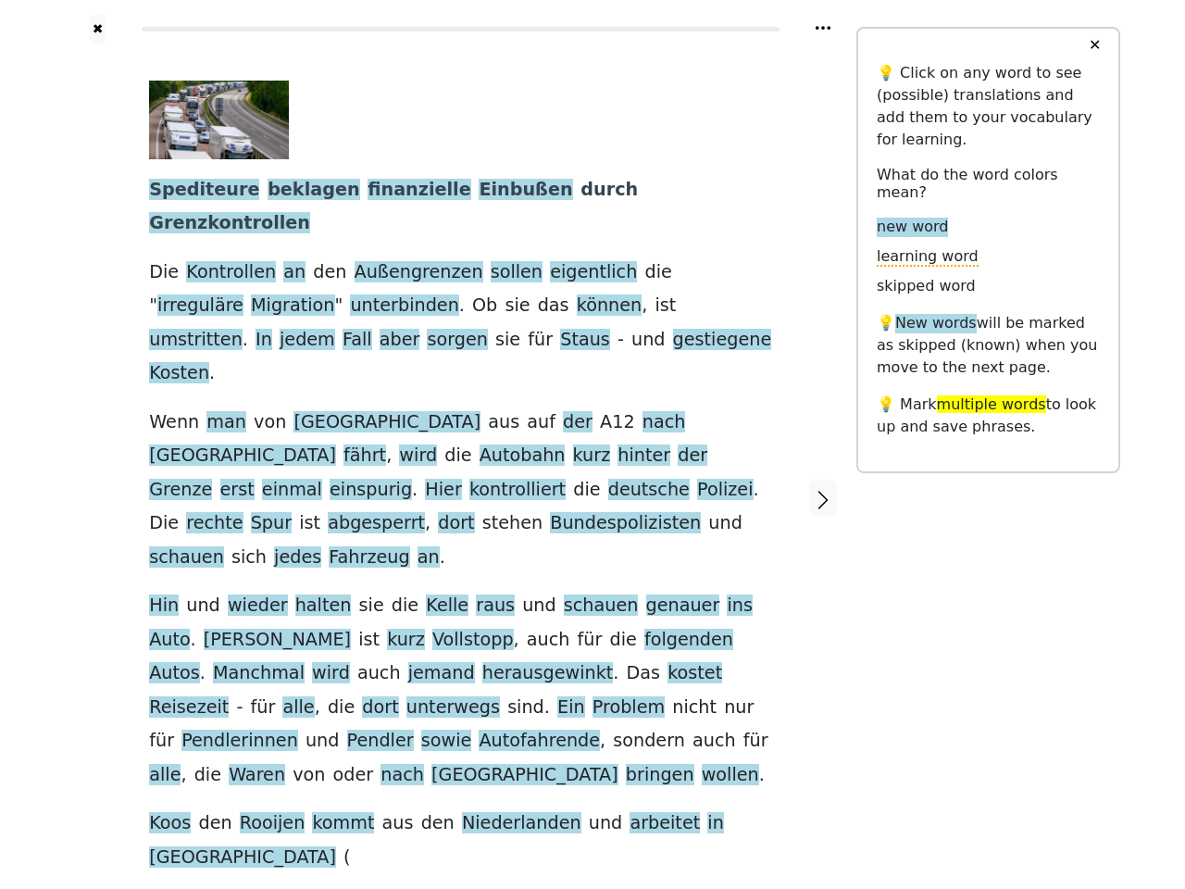
click at [592, 444] on div "Spediteure beklagen finanzielle Einbußen durch Grenzkontrollen Die Kontrollen a…" at bounding box center [460, 477] width 623 height 793
click at [823, 28] on icon at bounding box center [822, 28] width 15 height 4
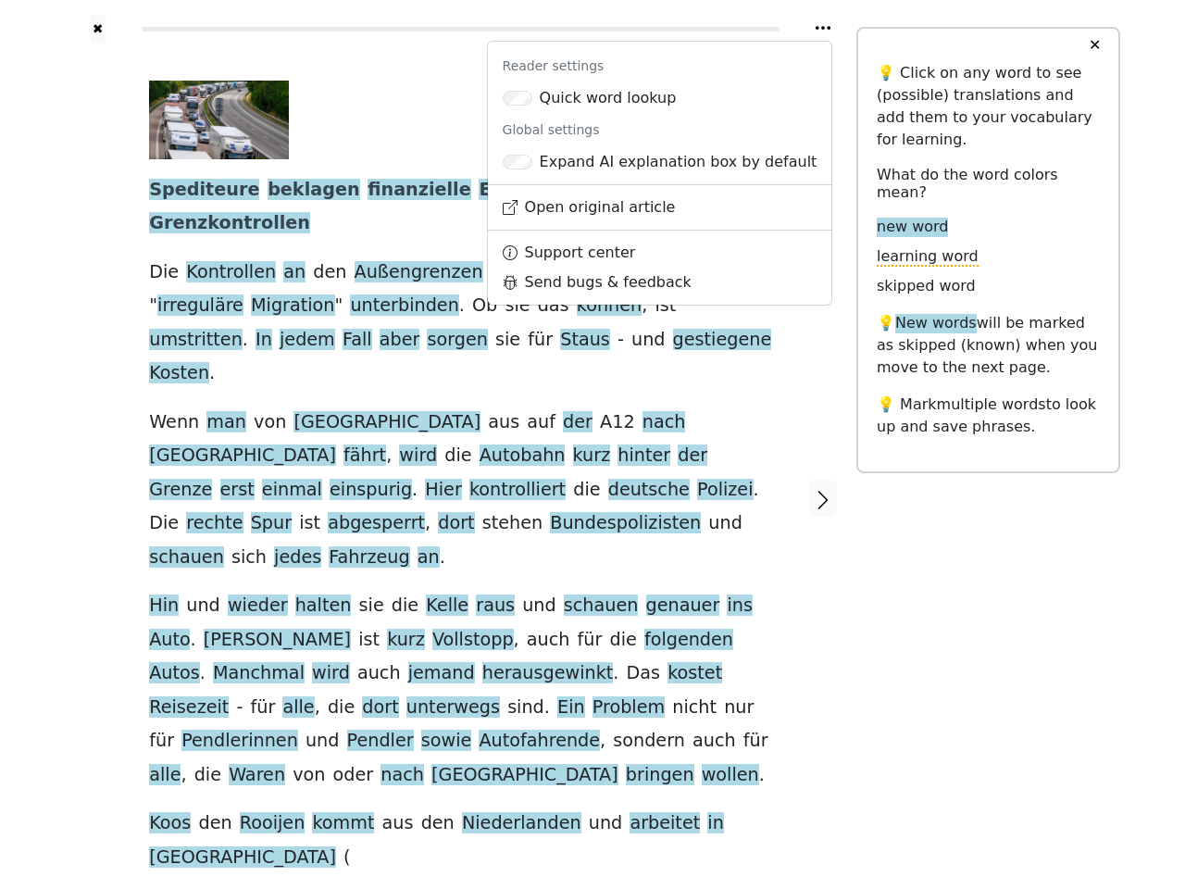
click at [97, 432] on div at bounding box center [98, 499] width 66 height 910
click at [425, 512] on span "abgesperrt" at bounding box center [376, 523] width 97 height 23
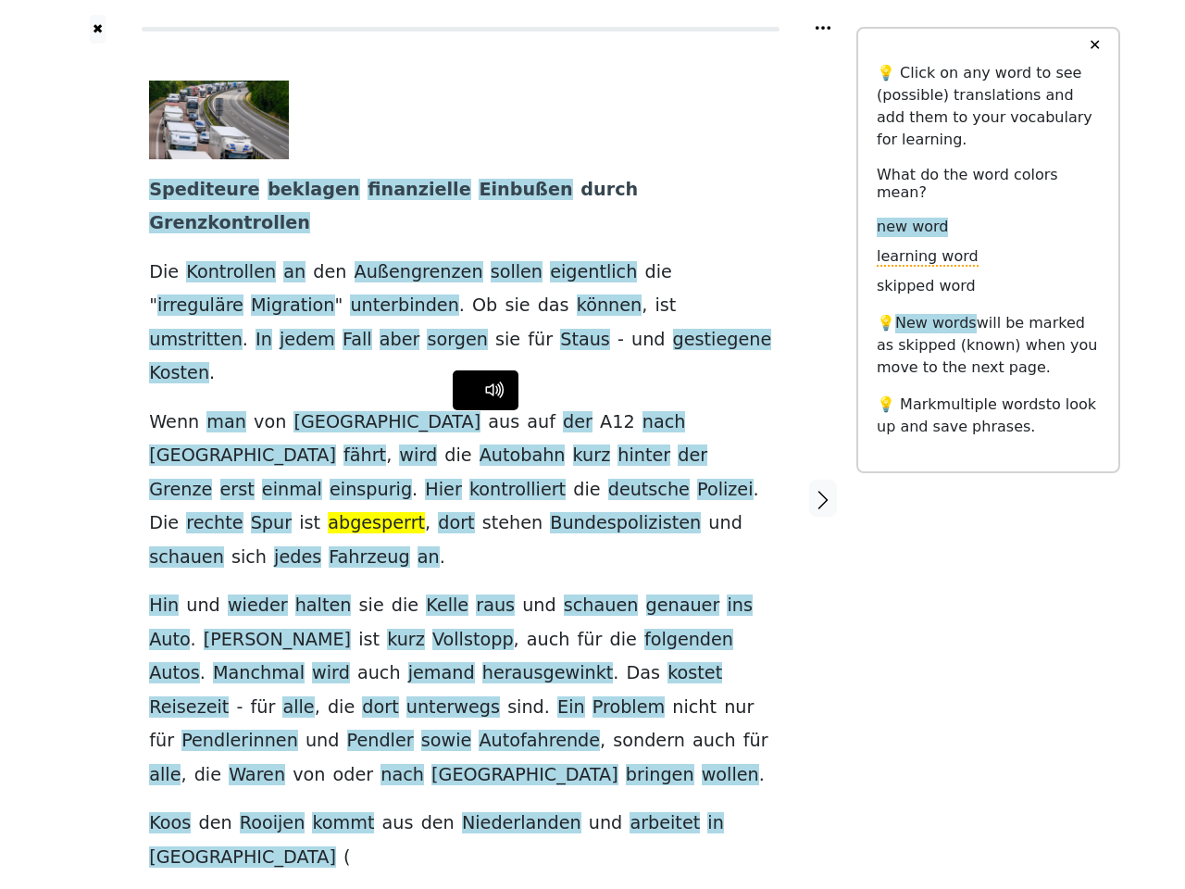
click at [194, 191] on span "Spediteure" at bounding box center [204, 190] width 110 height 23
click at [284, 191] on span "beklagen" at bounding box center [313, 190] width 92 height 23
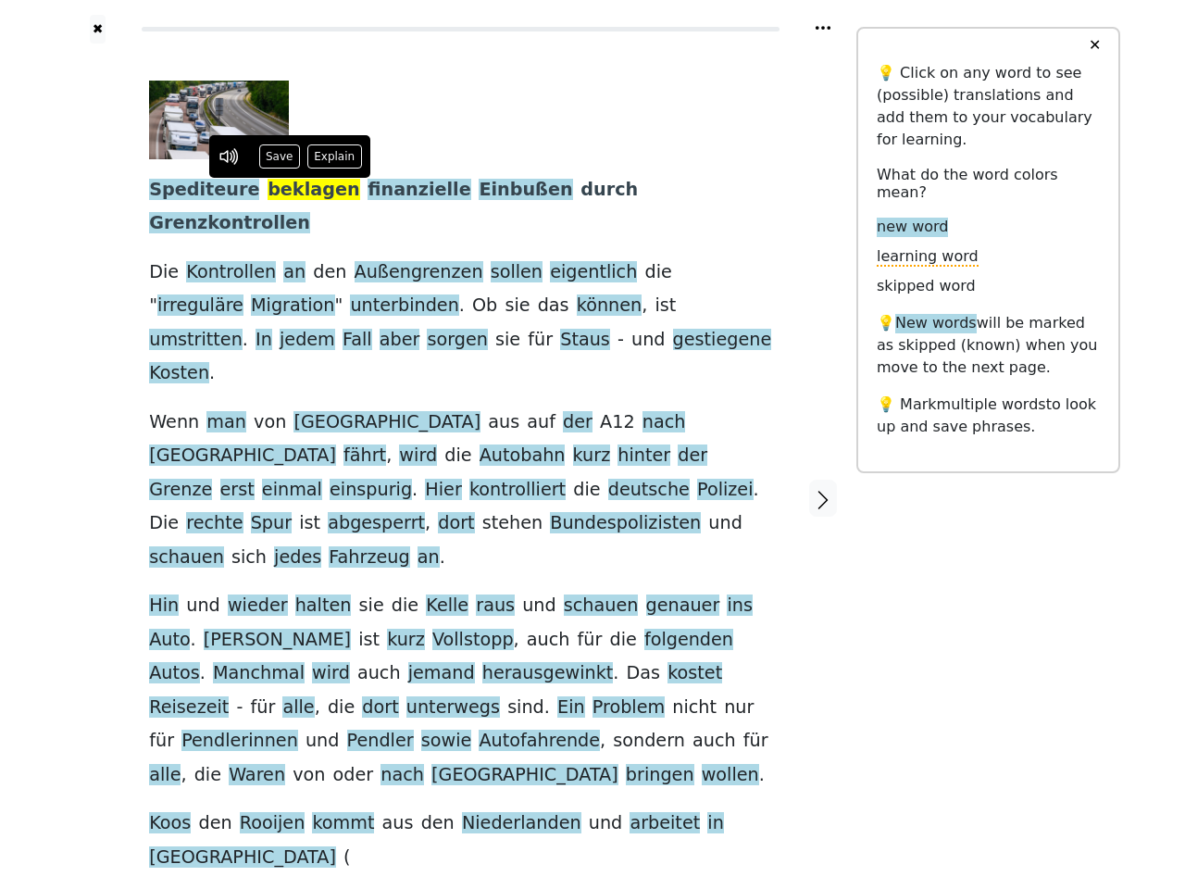
click at [372, 191] on span "finanzielle" at bounding box center [418, 190] width 103 height 23
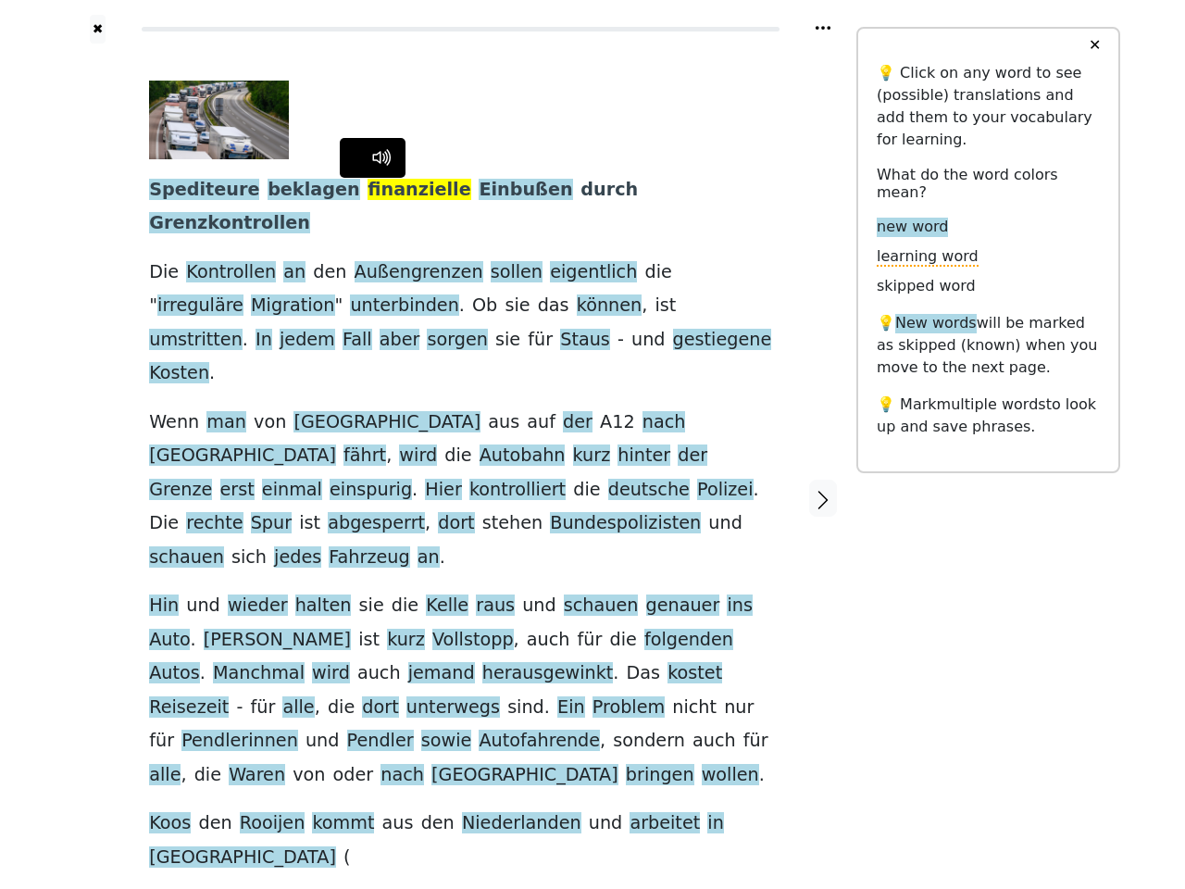
click at [479, 191] on span "Einbußen" at bounding box center [525, 190] width 93 height 23
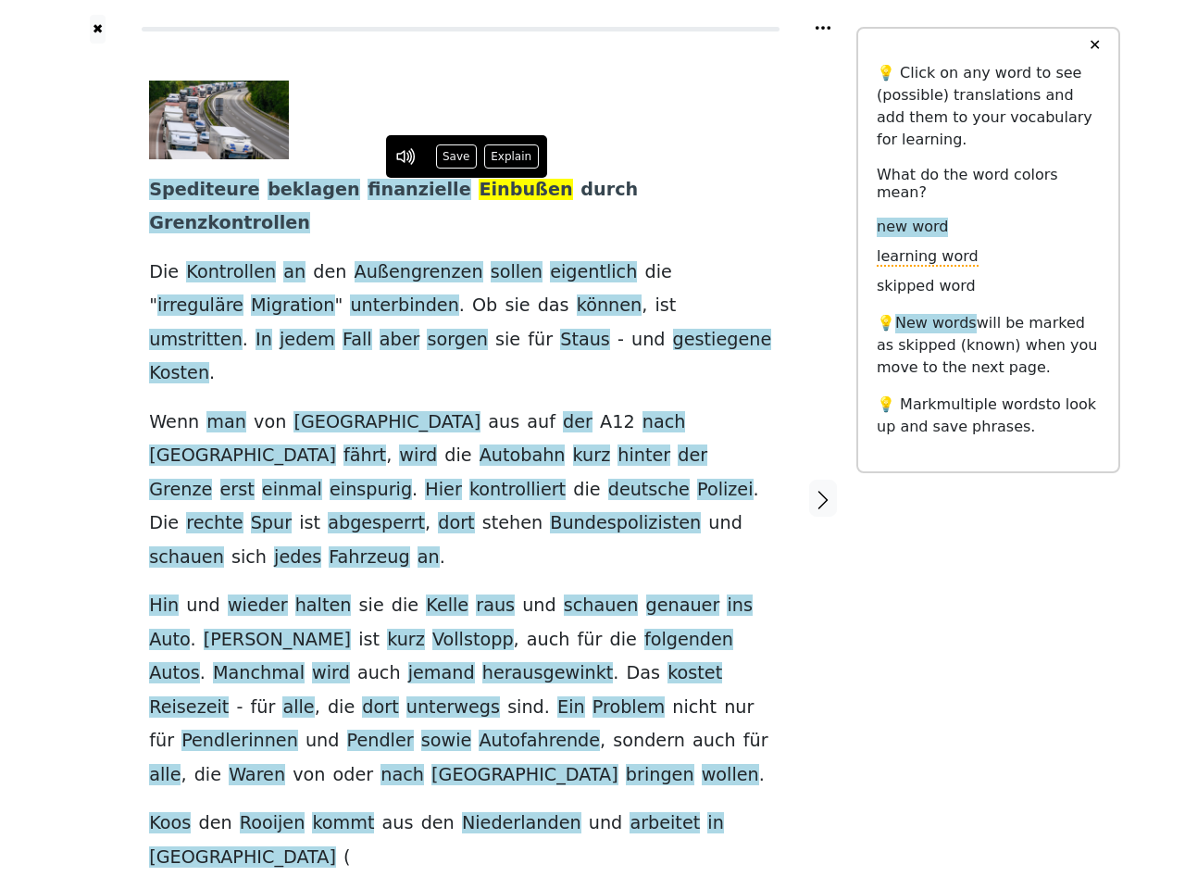
click at [580, 191] on span "durch" at bounding box center [608, 190] width 57 height 23
